Goal: Navigation & Orientation: Find specific page/section

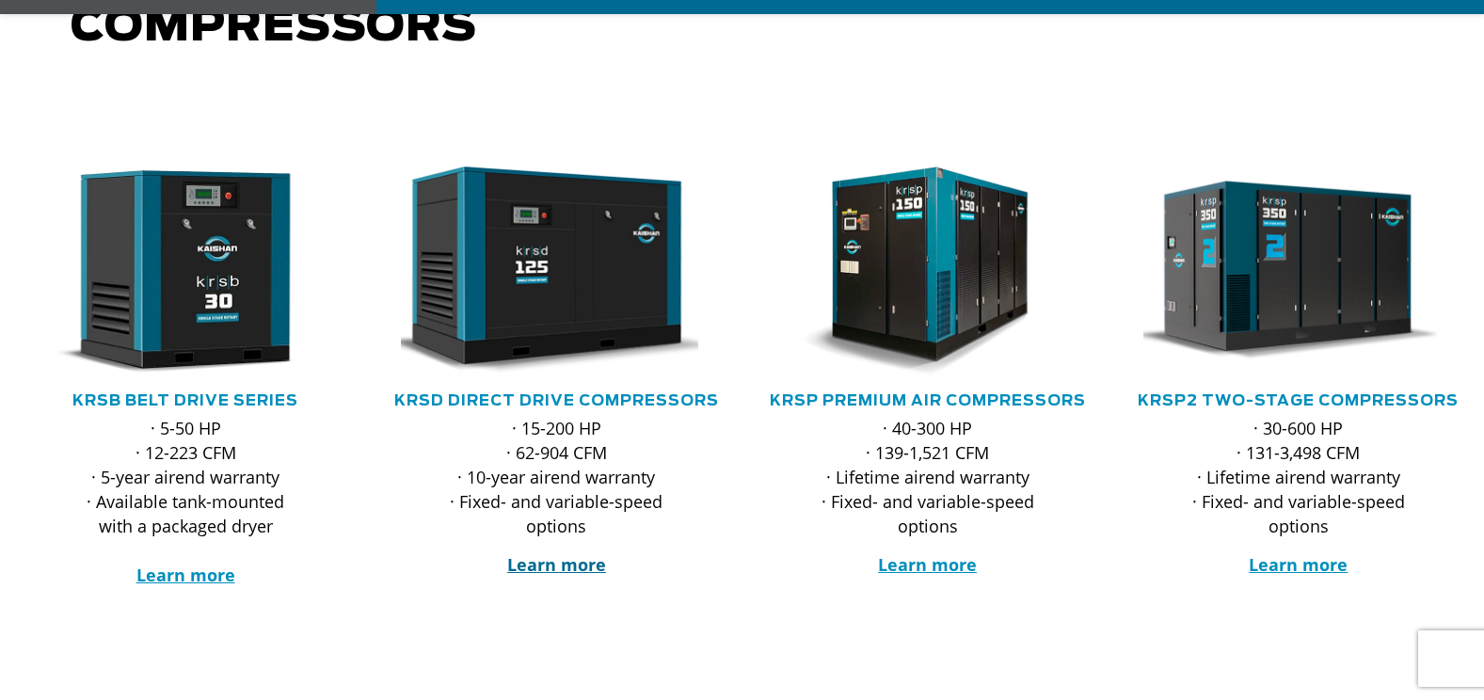
scroll to position [282, 0]
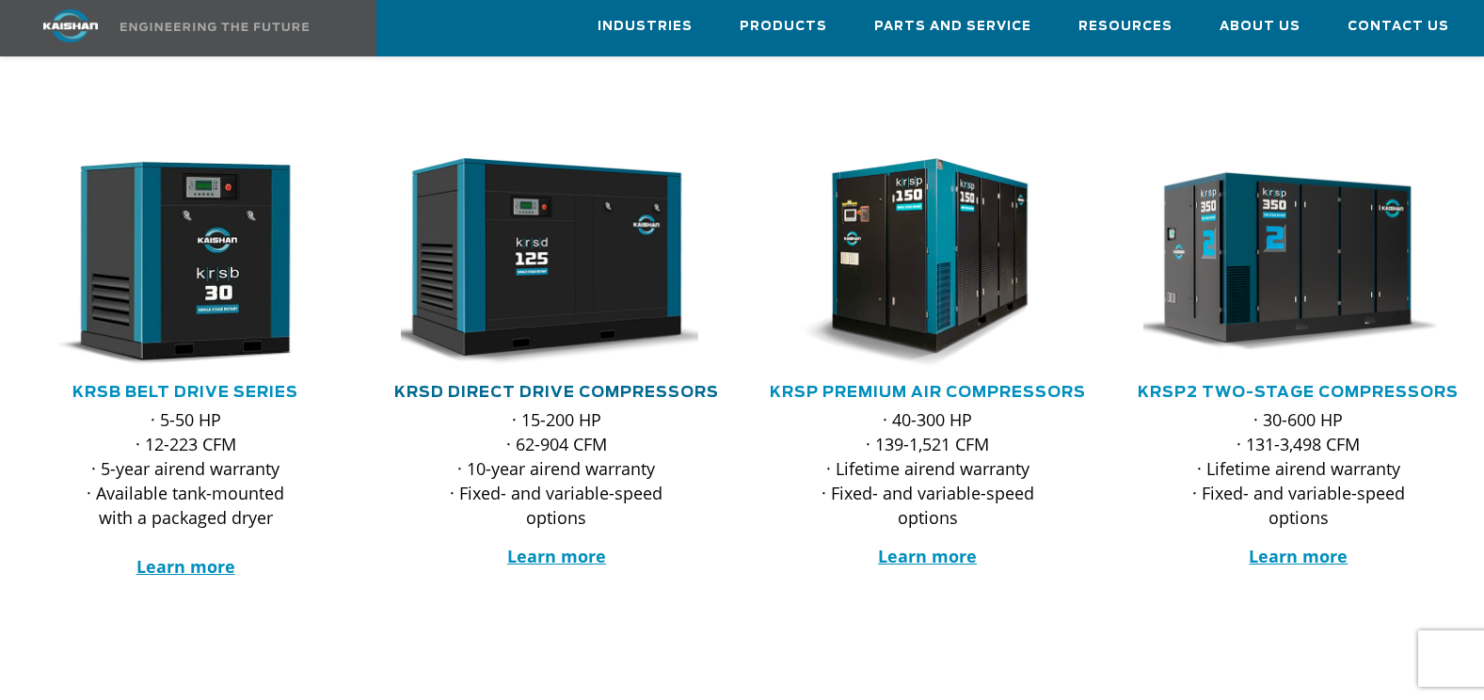
click at [573, 385] on link "KRSD Direct Drive Compressors" at bounding box center [556, 392] width 325 height 15
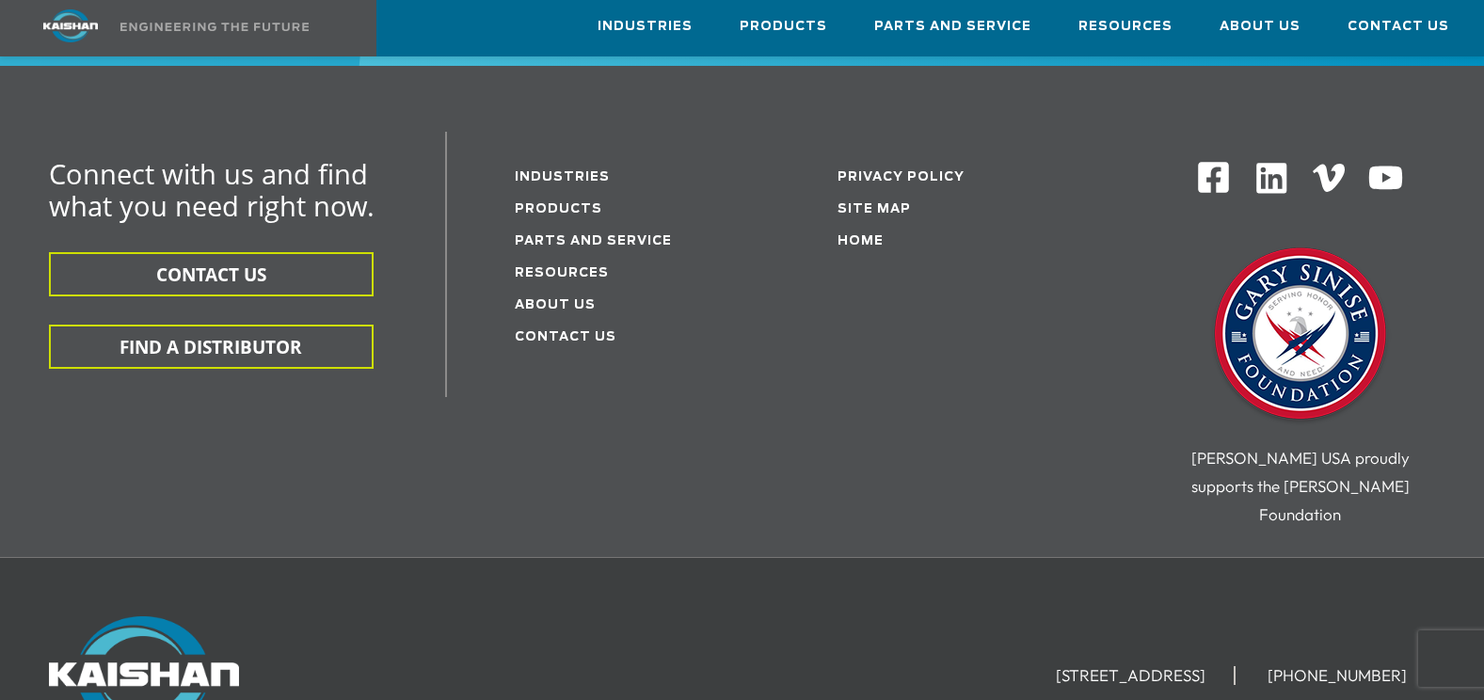
scroll to position [5826, 0]
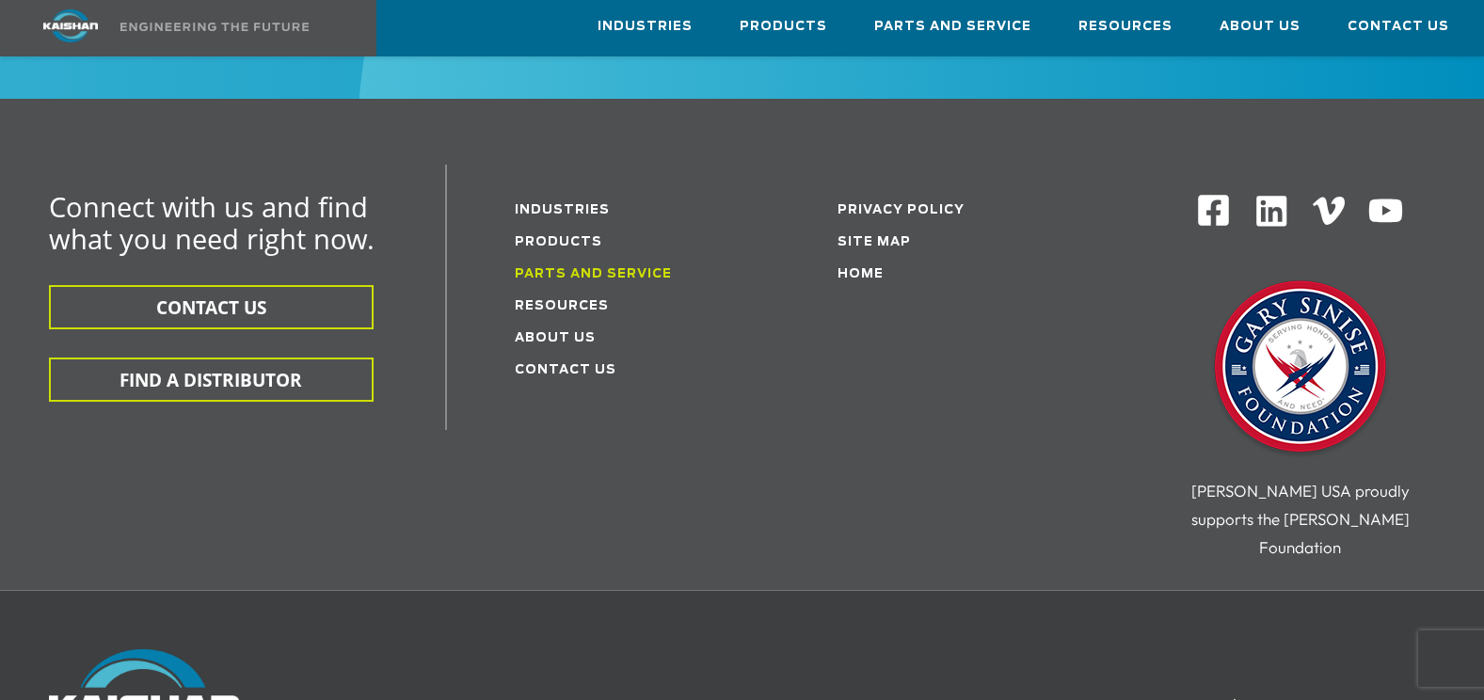
click at [620, 268] on link "Parts and service" at bounding box center [593, 274] width 157 height 12
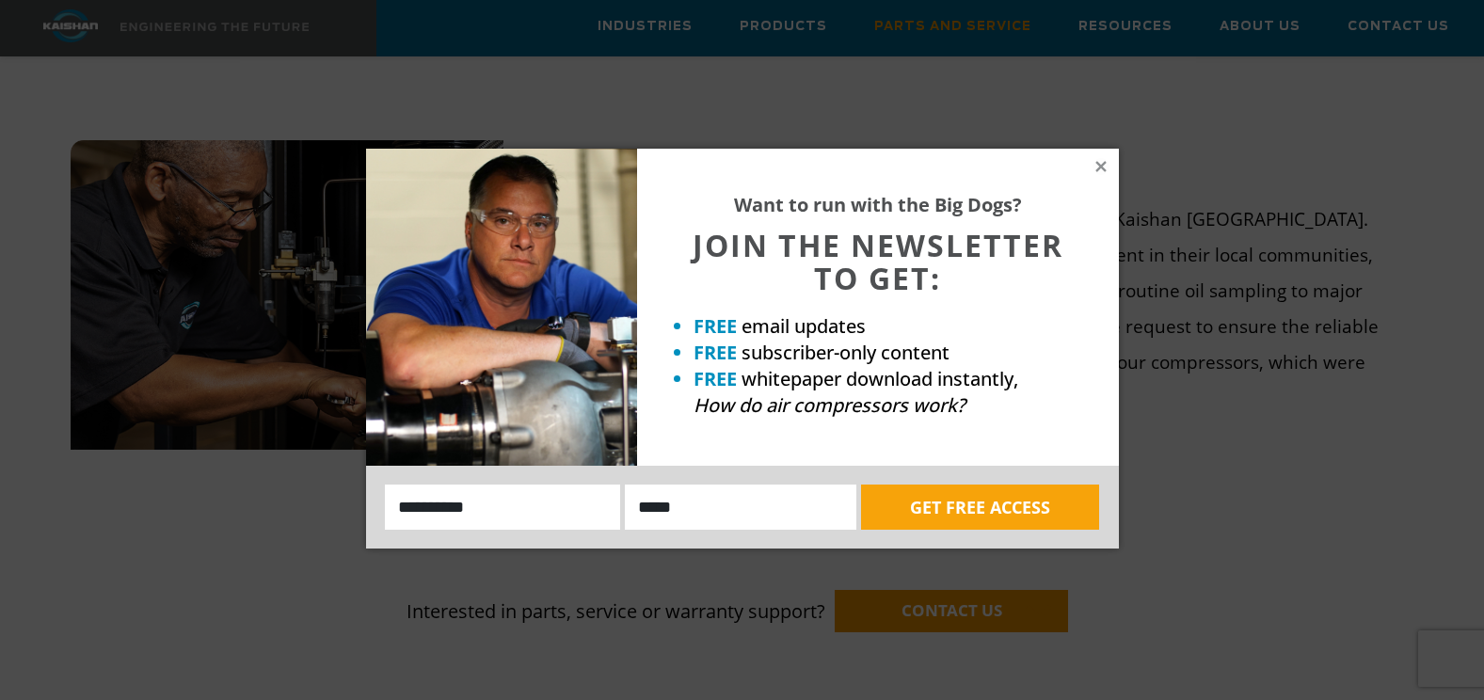
scroll to position [1317, 0]
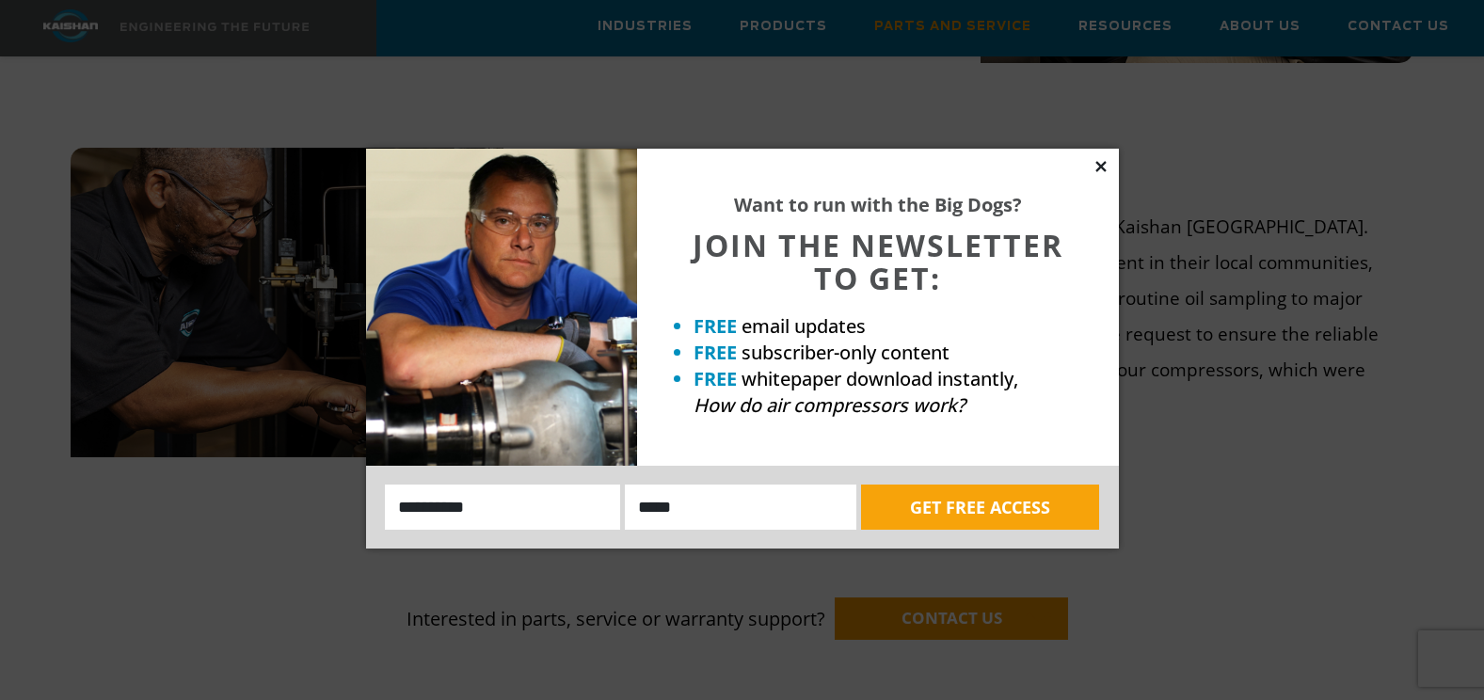
click at [1094, 165] on icon at bounding box center [1100, 166] width 17 height 17
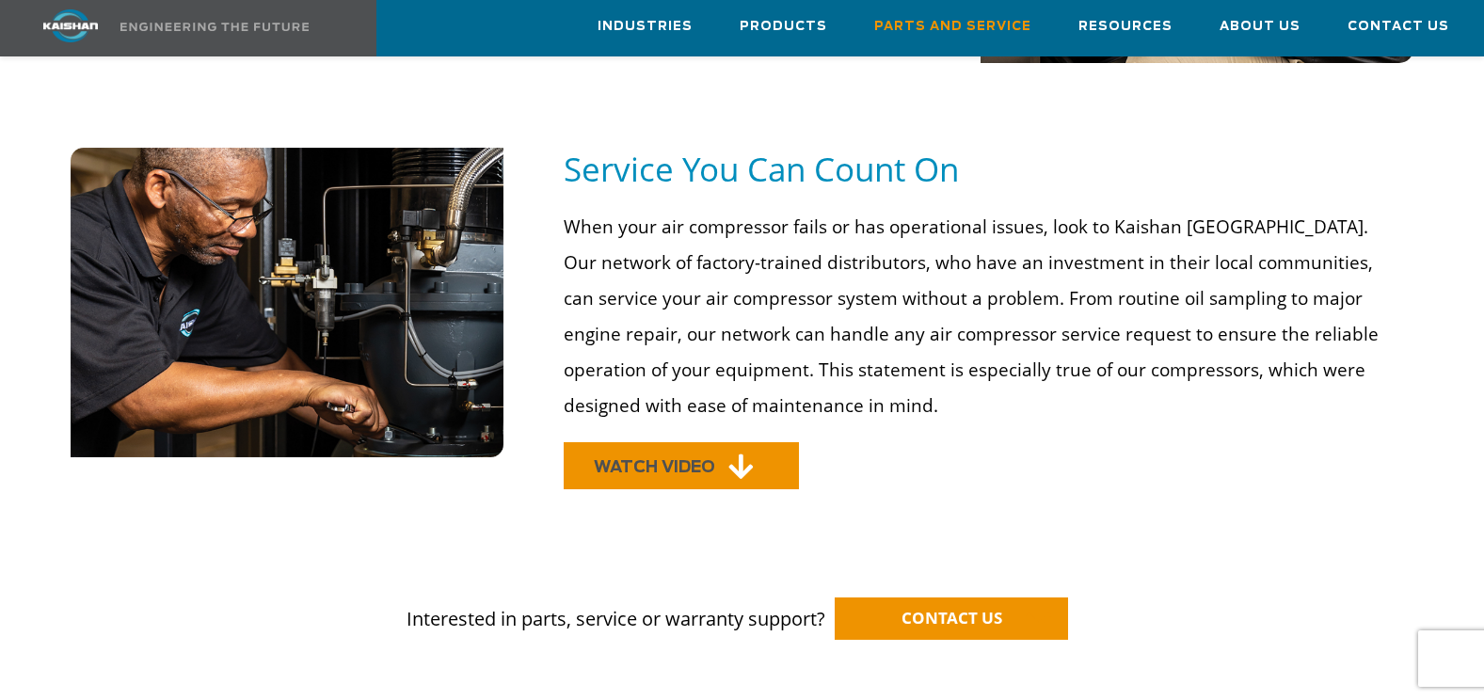
click at [740, 453] on icon at bounding box center [740, 467] width 24 height 28
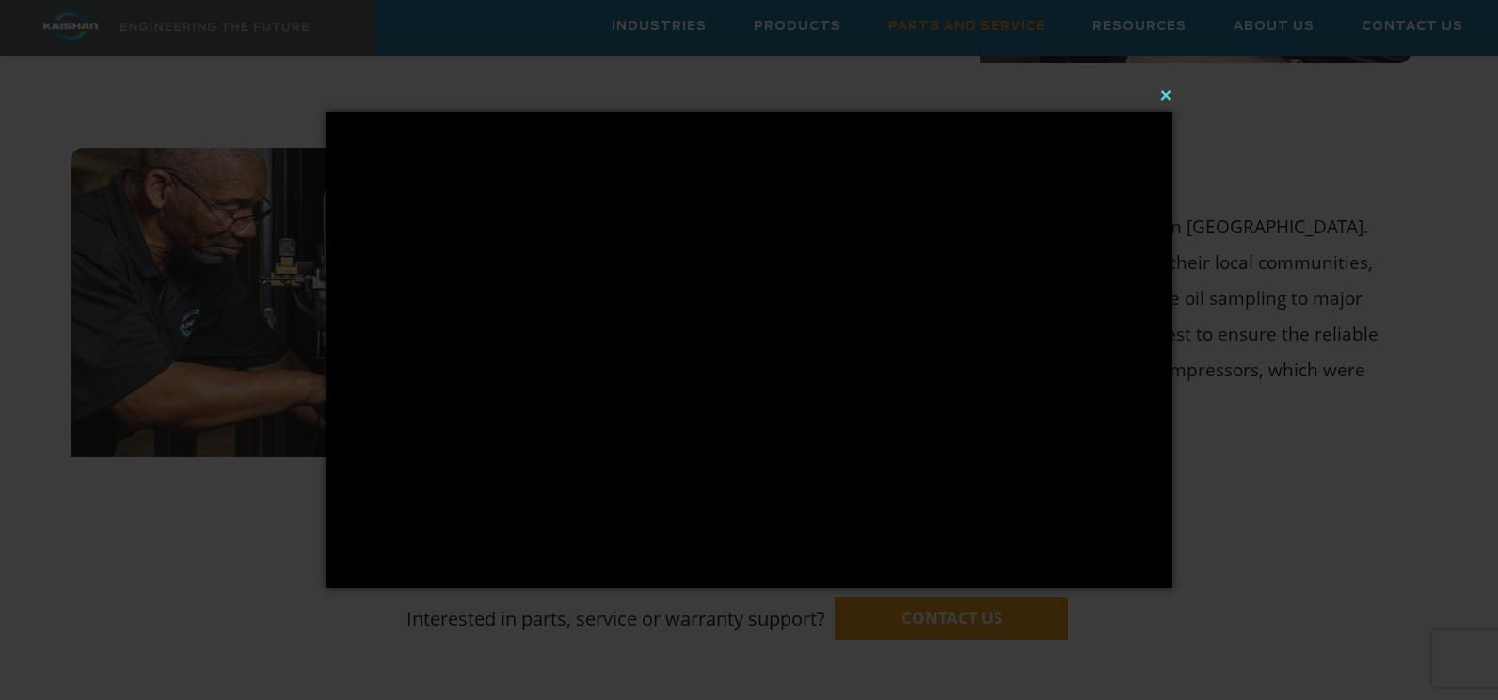
click at [1167, 88] on button "×" at bounding box center [754, 94] width 847 height 41
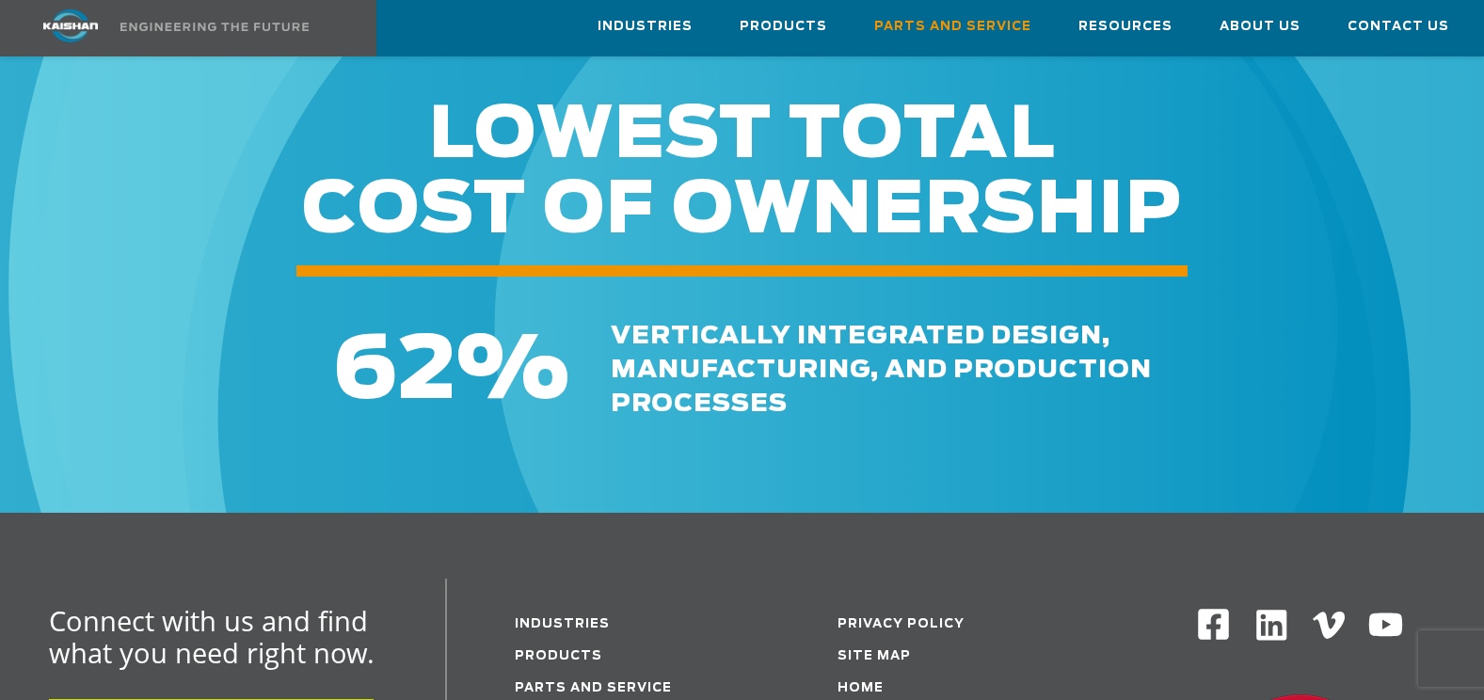
scroll to position [2446, 0]
